Goal: Subscribe to service/newsletter

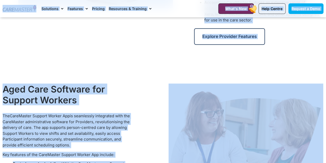
scroll to position [493, 0]
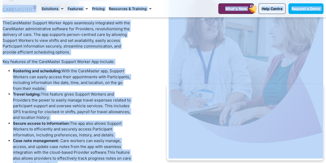
click at [152, 93] on div at bounding box center [231, 91] width 192 height 206
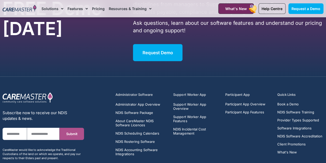
scroll to position [1613, 0]
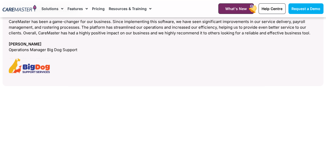
scroll to position [2198, 0]
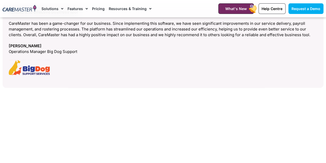
click at [44, 71] on img "1 / 4" at bounding box center [29, 67] width 41 height 15
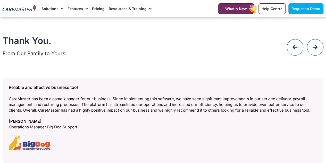
click at [44, 71] on div "Thank You. From Our Family to Yours The CareMaster App for support workers is f…" at bounding box center [163, 102] width 326 height 138
click at [311, 46] on div at bounding box center [315, 47] width 17 height 17
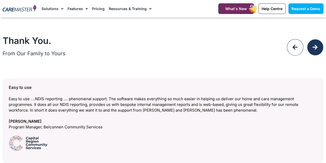
click at [311, 46] on div at bounding box center [315, 47] width 17 height 17
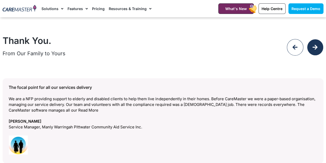
click at [311, 46] on div at bounding box center [315, 47] width 17 height 17
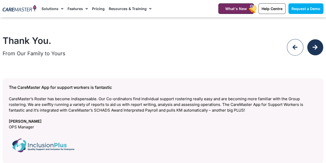
click at [311, 46] on div at bounding box center [315, 47] width 17 height 17
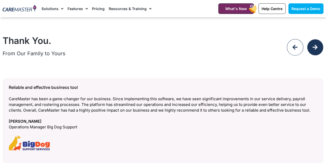
click at [311, 46] on div at bounding box center [315, 47] width 17 height 17
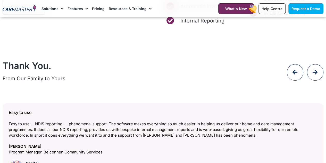
scroll to position [2093, 0]
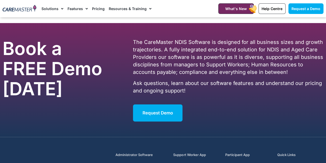
scroll to position [3294, 0]
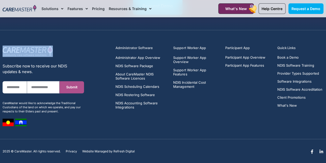
drag, startPoint x: 2, startPoint y: 43, endPoint x: 48, endPoint y: 49, distance: 46.6
click at [48, 49] on div "Subscribe now to receive our NDIS updates & news. First Name Email Submit CareM…" at bounding box center [43, 86] width 87 height 86
copy link
click at [230, 150] on div "Facebook-f Linkedin-in" at bounding box center [247, 153] width 157 height 12
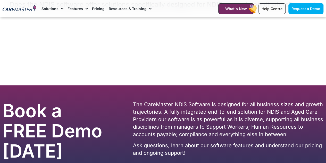
scroll to position [3124, 0]
